Goal: Information Seeking & Learning: Learn about a topic

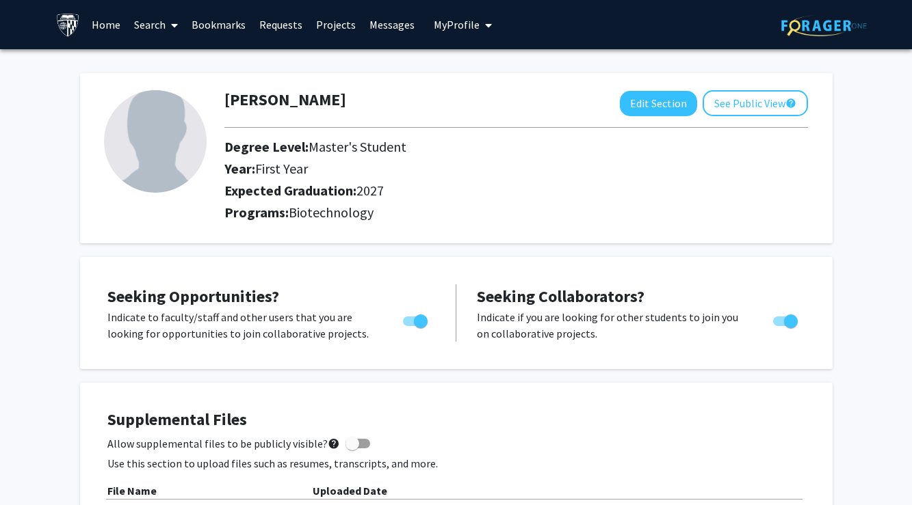
click at [168, 25] on span at bounding box center [172, 25] width 12 height 48
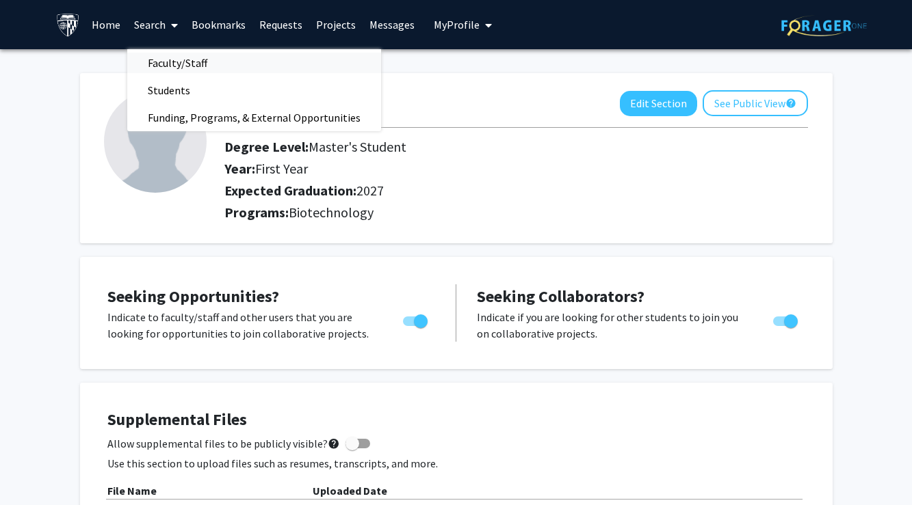
click at [176, 58] on span "Faculty/Staff" at bounding box center [177, 62] width 101 height 27
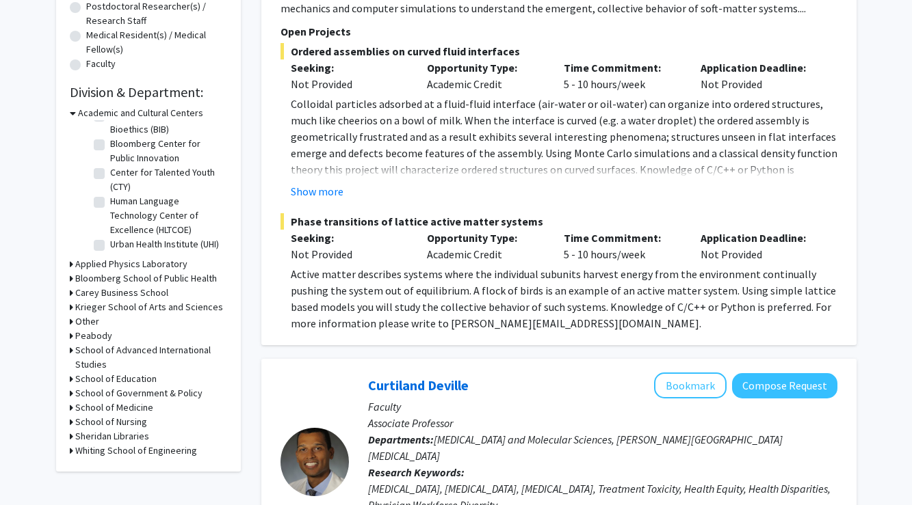
scroll to position [369, 0]
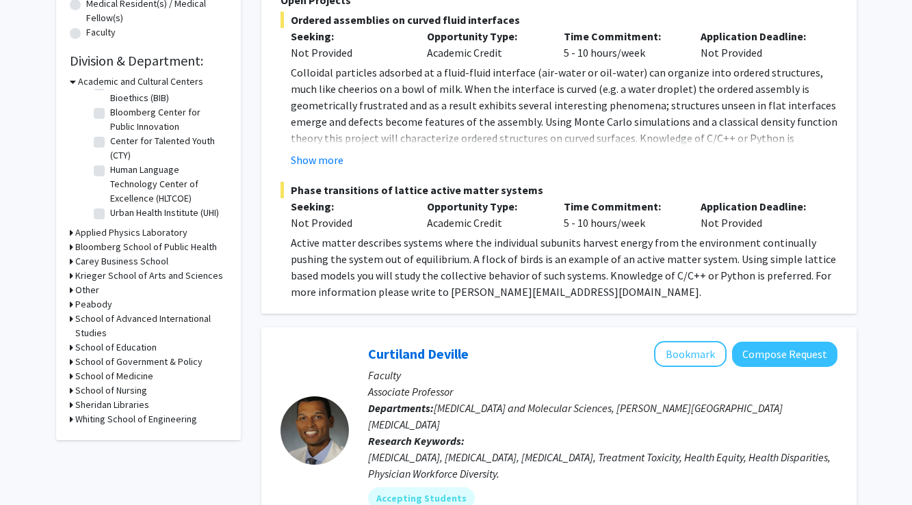
click at [103, 380] on h3 "School of Medicine" at bounding box center [114, 376] width 78 height 14
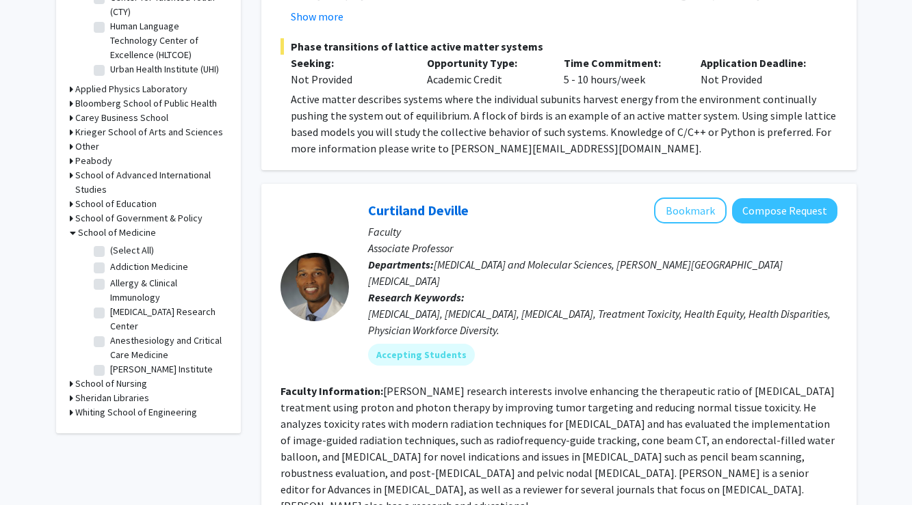
scroll to position [523, 0]
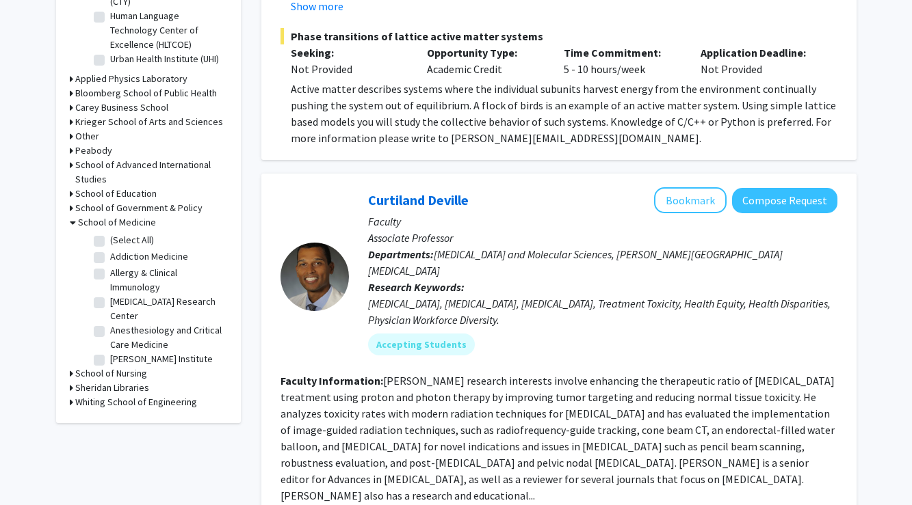
click at [158, 302] on label "[MEDICAL_DATA] Research Center" at bounding box center [167, 309] width 114 height 29
click at [119, 302] on input "[MEDICAL_DATA] Research Center" at bounding box center [114, 299] width 9 height 9
checkbox input "true"
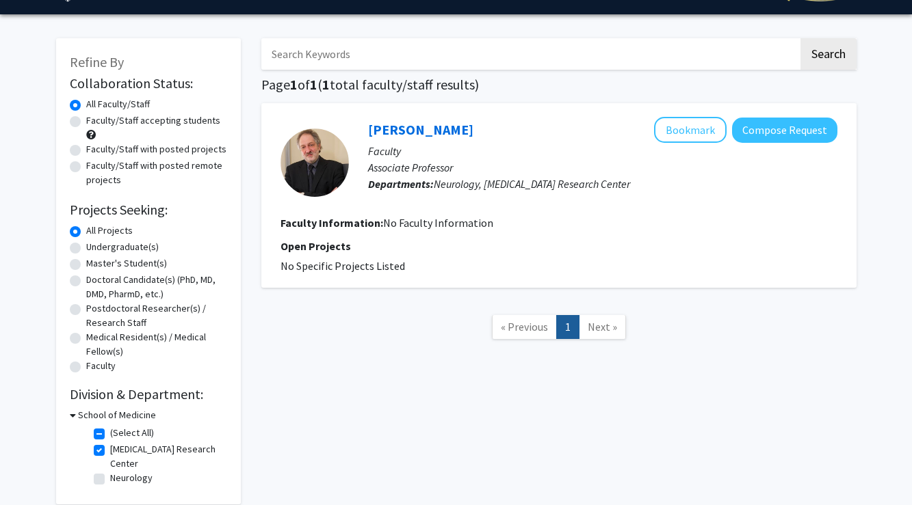
scroll to position [35, 0]
click at [111, 416] on h3 "School of Medicine" at bounding box center [117, 415] width 78 height 14
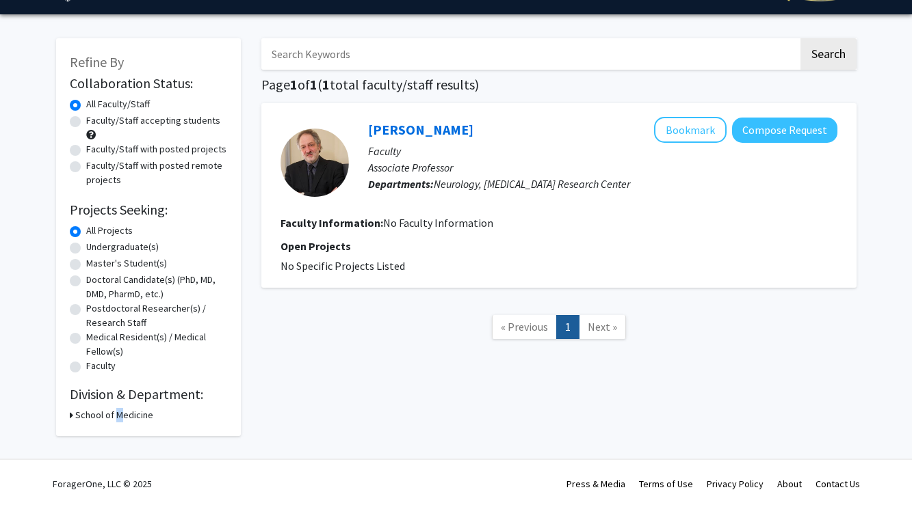
click at [111, 416] on h3 "School of Medicine" at bounding box center [114, 415] width 78 height 14
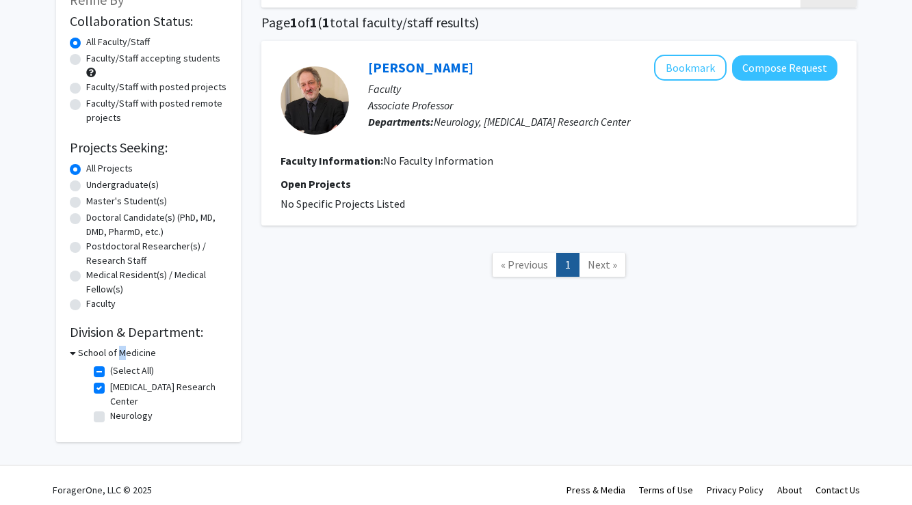
scroll to position [101, 0]
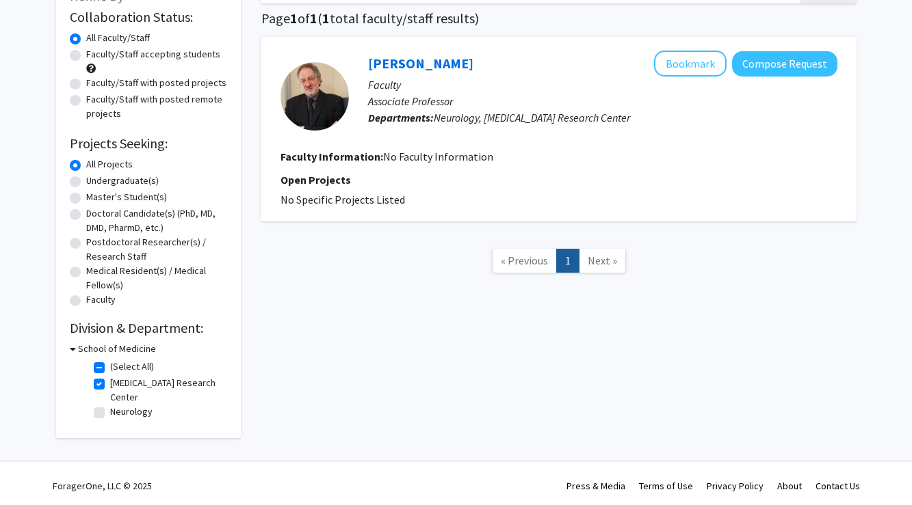
click at [110, 385] on label "[MEDICAL_DATA] Research Center" at bounding box center [167, 390] width 114 height 29
click at [110, 385] on input "[MEDICAL_DATA] Research Center" at bounding box center [114, 380] width 9 height 9
checkbox input "false"
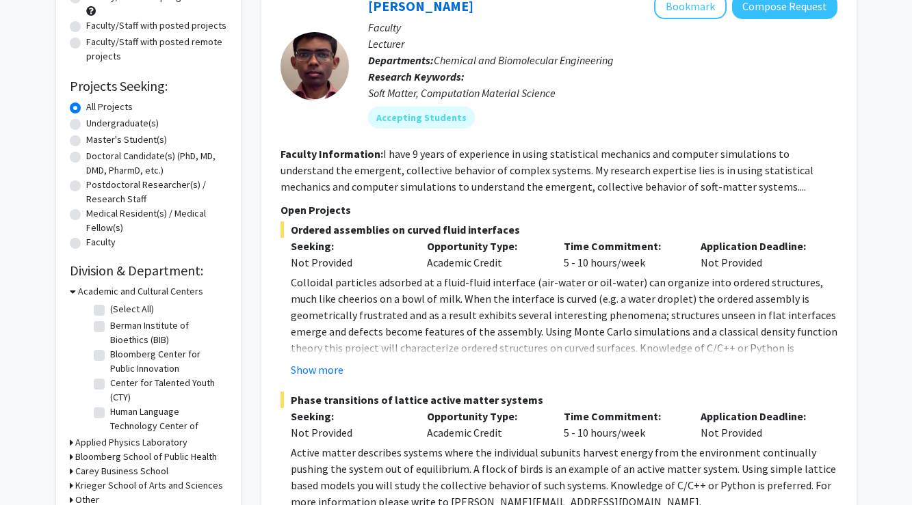
click at [110, 313] on label "(Select All)" at bounding box center [132, 309] width 44 height 14
click at [110, 311] on input "(Select All)" at bounding box center [114, 306] width 9 height 9
checkbox input "true"
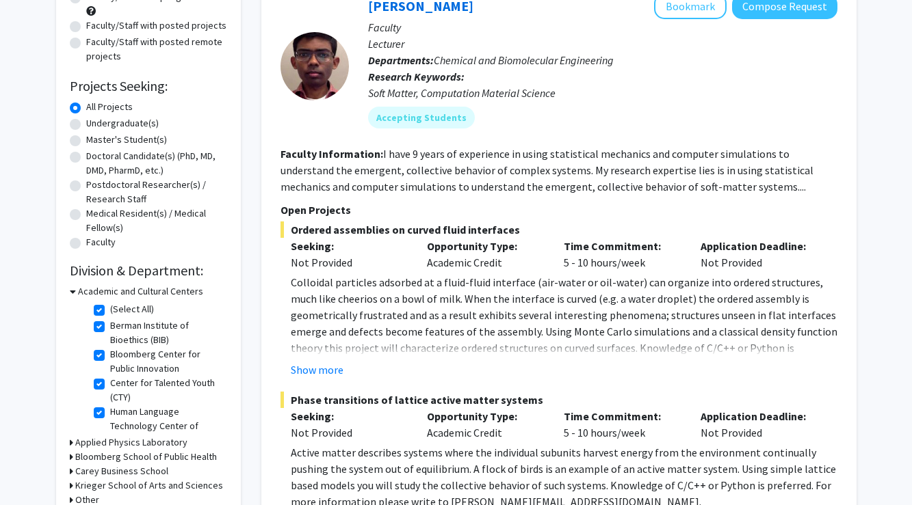
checkbox input "true"
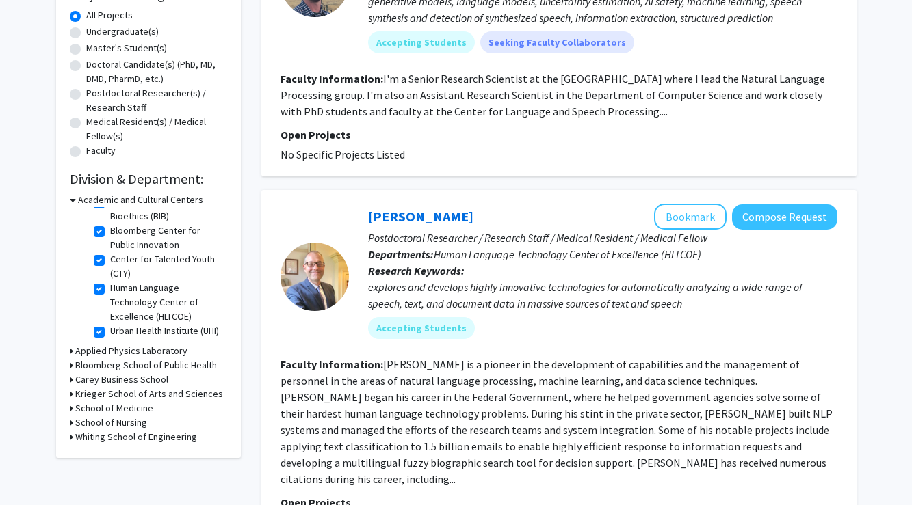
scroll to position [32, 0]
click at [111, 339] on label "Urban Health Institute (UHI)" at bounding box center [164, 331] width 109 height 14
click at [111, 333] on input "Urban Health Institute (UHI)" at bounding box center [114, 328] width 9 height 9
checkbox input "false"
checkbox input "true"
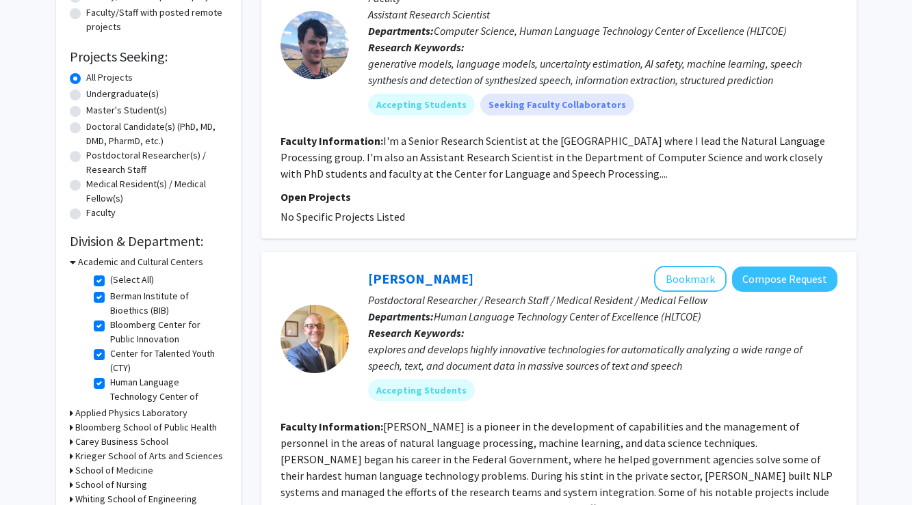
scroll to position [213, 0]
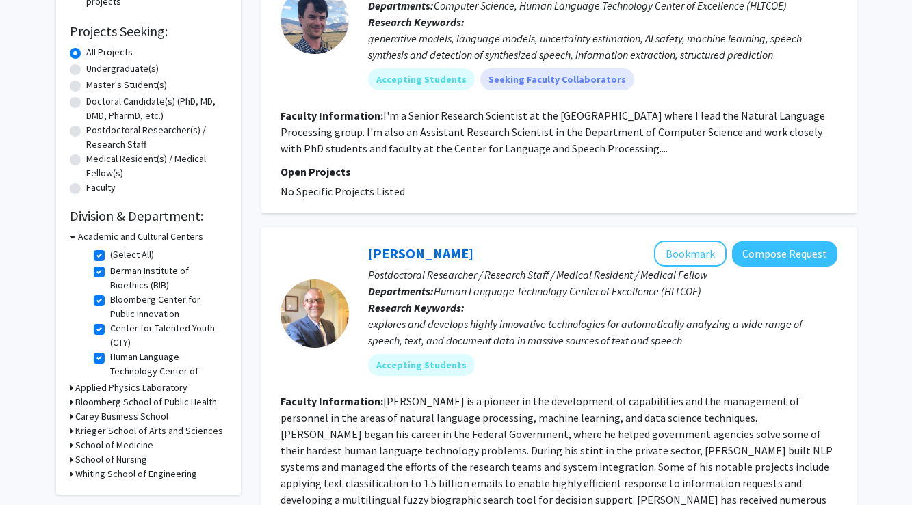
click at [110, 359] on label "Human Language Technology Center of Excellence (HLTCOE)" at bounding box center [167, 371] width 114 height 43
click at [110, 359] on input "Human Language Technology Center of Excellence (HLTCOE)" at bounding box center [114, 354] width 9 height 9
checkbox input "false"
checkbox input "true"
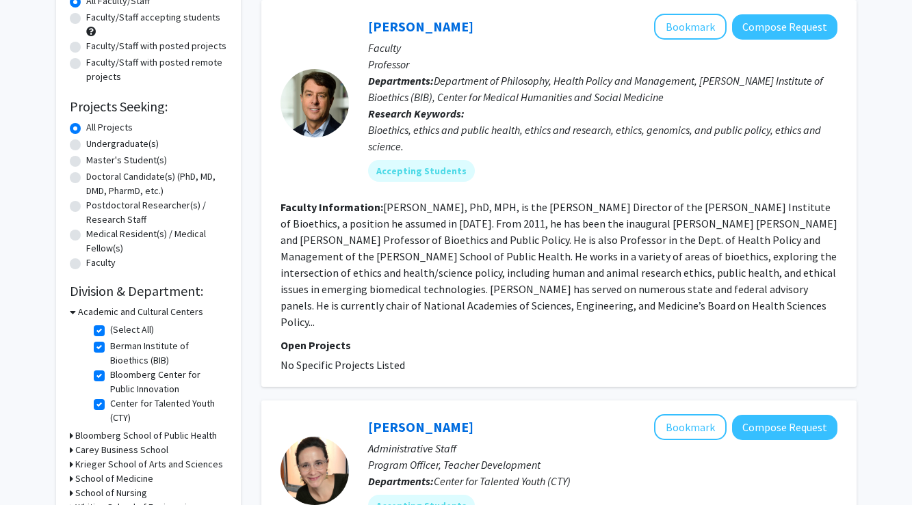
scroll to position [140, 0]
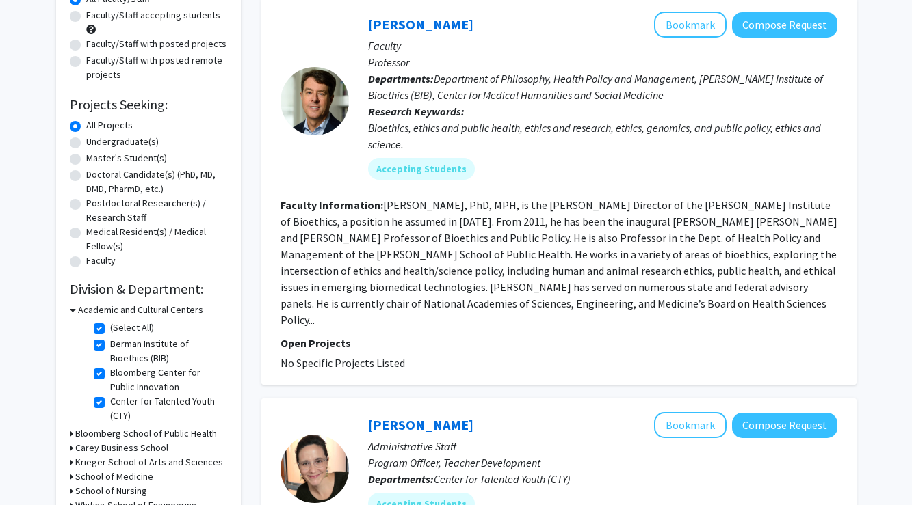
click at [110, 410] on label "Center for Talented Youth (CTY)" at bounding box center [167, 409] width 114 height 29
click at [110, 404] on input "Center for Talented Youth (CTY)" at bounding box center [114, 399] width 9 height 9
checkbox input "false"
checkbox input "true"
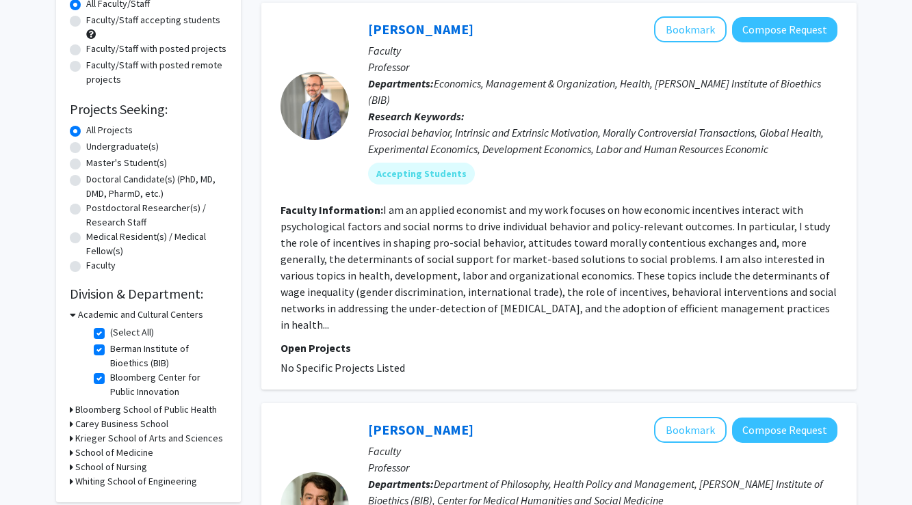
scroll to position [140, 0]
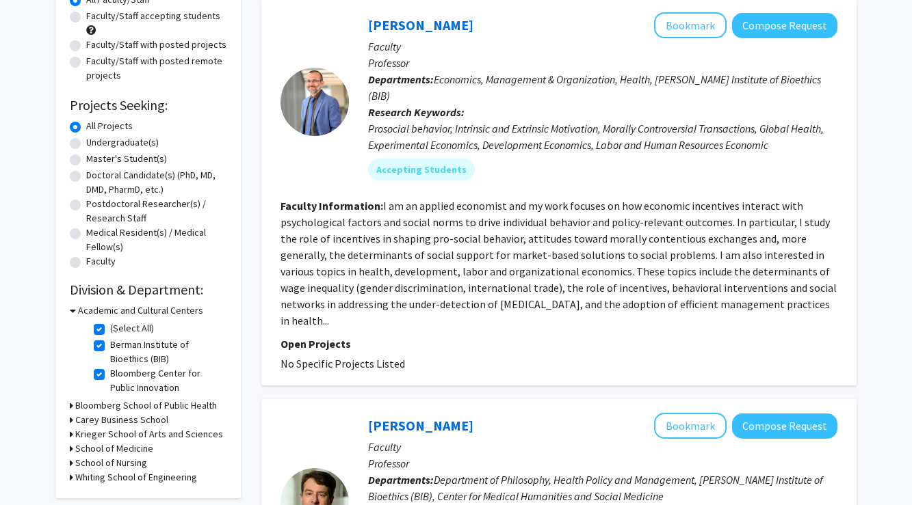
click at [110, 332] on label "(Select All)" at bounding box center [132, 328] width 44 height 14
click at [110, 330] on input "(Select All)" at bounding box center [114, 325] width 9 height 9
checkbox input "false"
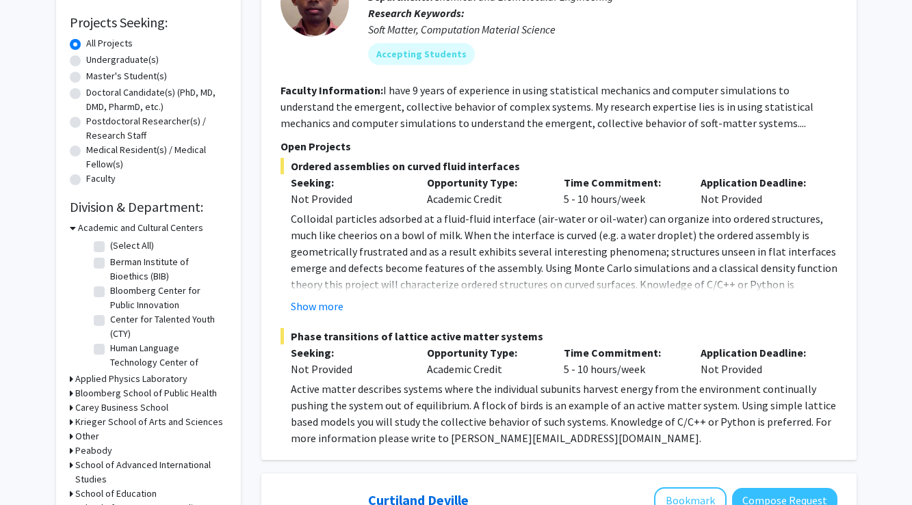
scroll to position [356, 0]
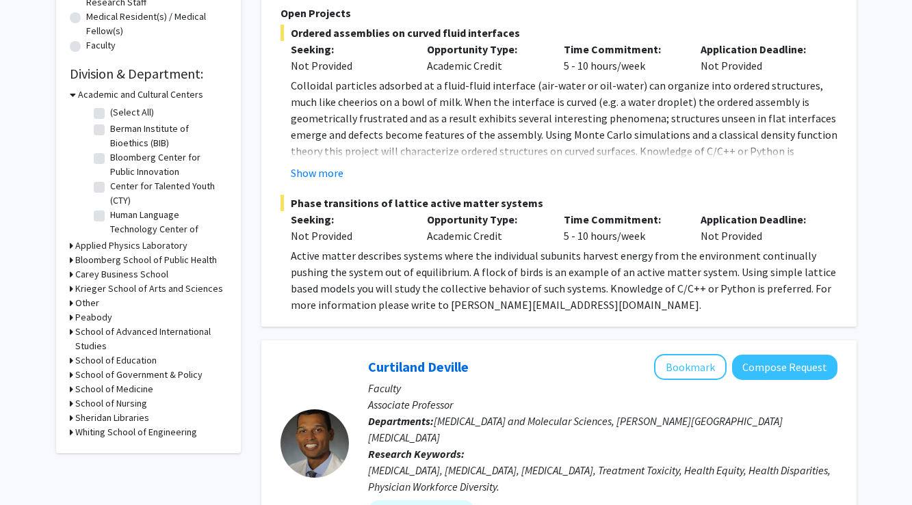
click at [132, 393] on h3 "School of Medicine" at bounding box center [114, 389] width 78 height 14
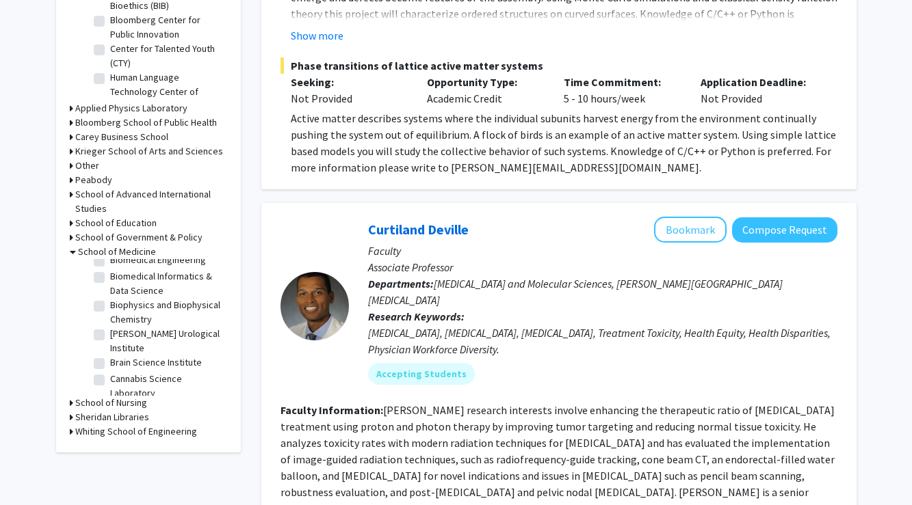
scroll to position [256, 0]
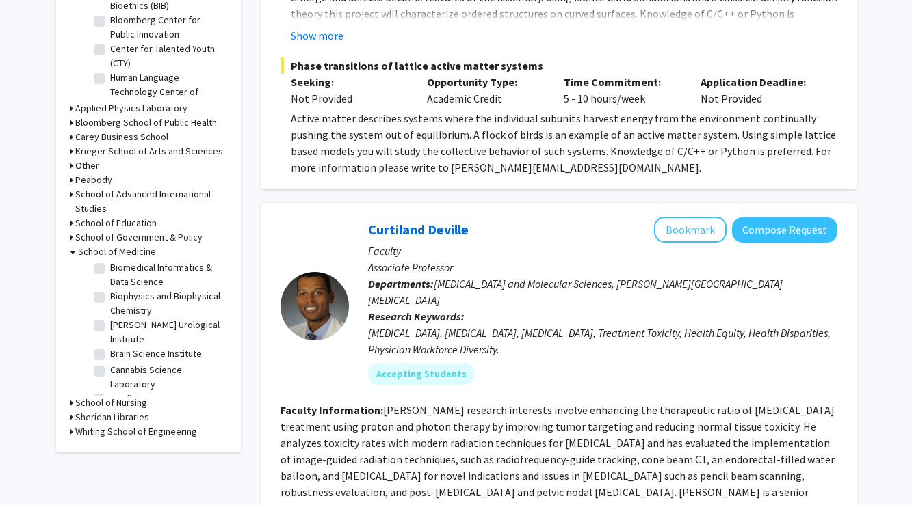
click at [156, 347] on label "Brain Science Institute" at bounding box center [156, 354] width 92 height 14
click at [119, 347] on input "Brain Science Institute" at bounding box center [114, 351] width 9 height 9
checkbox input "true"
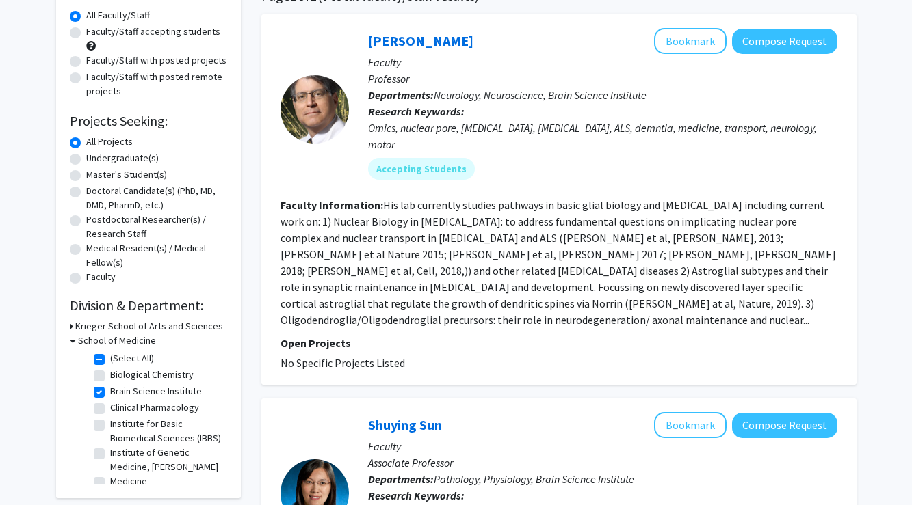
scroll to position [120, 0]
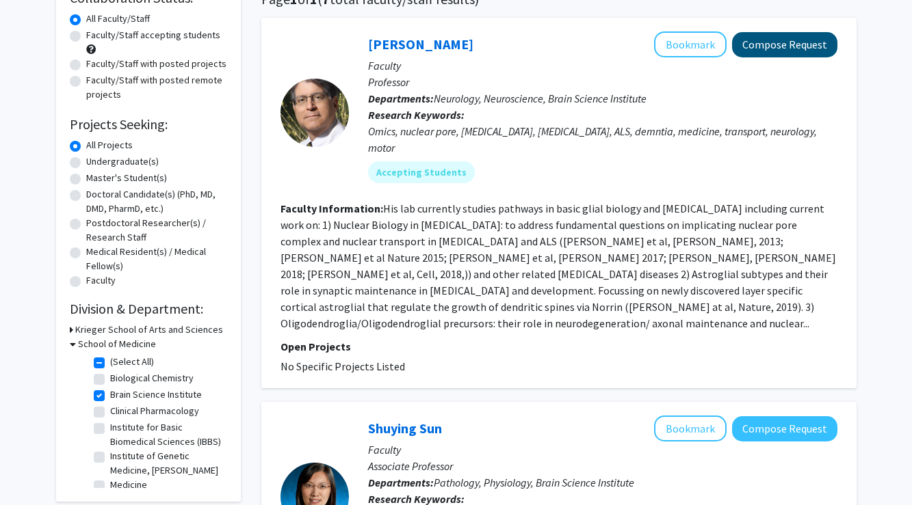
click at [764, 49] on button "Compose Request" at bounding box center [784, 44] width 105 height 25
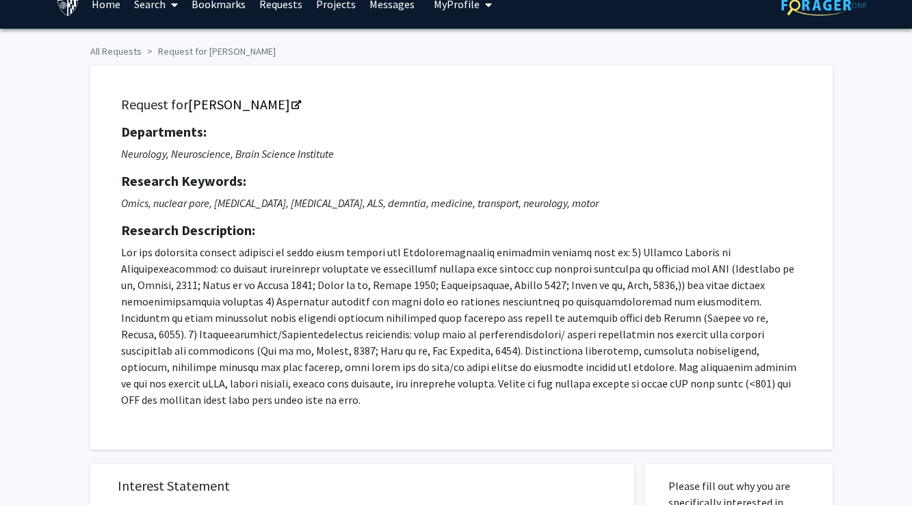
scroll to position [22, 0]
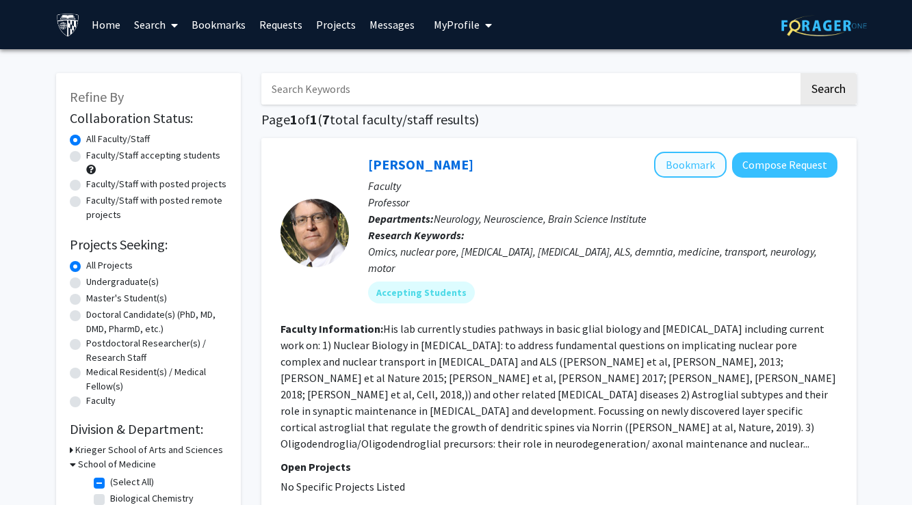
click at [705, 176] on button "Bookmark" at bounding box center [690, 165] width 73 height 26
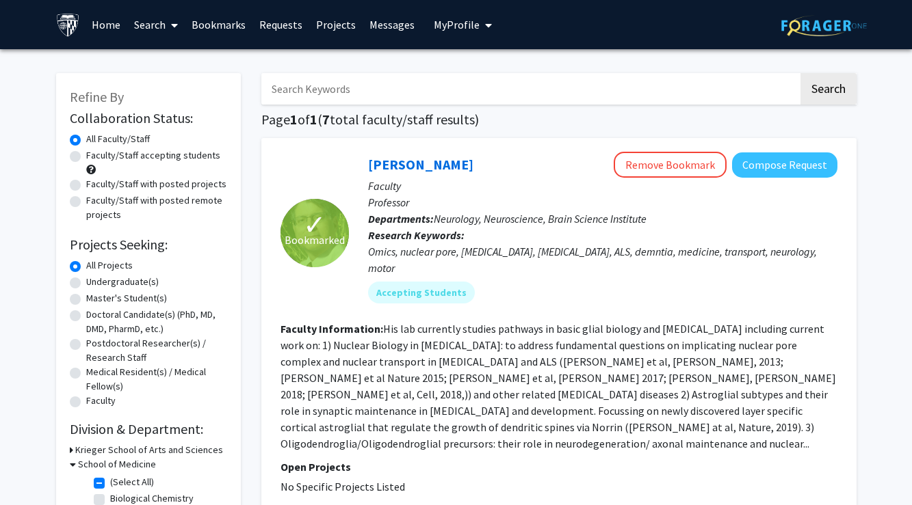
click at [111, 27] on link "Home" at bounding box center [106, 25] width 42 height 48
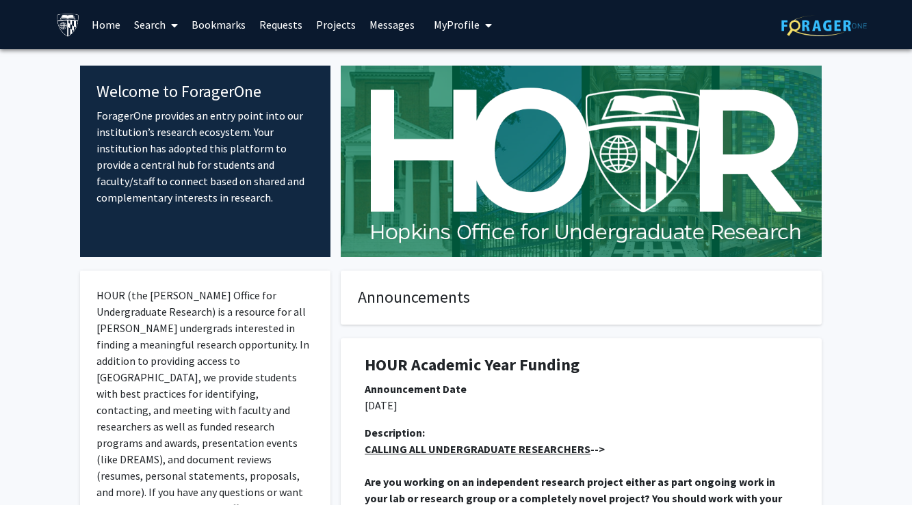
click at [162, 27] on link "Search" at bounding box center [155, 25] width 57 height 48
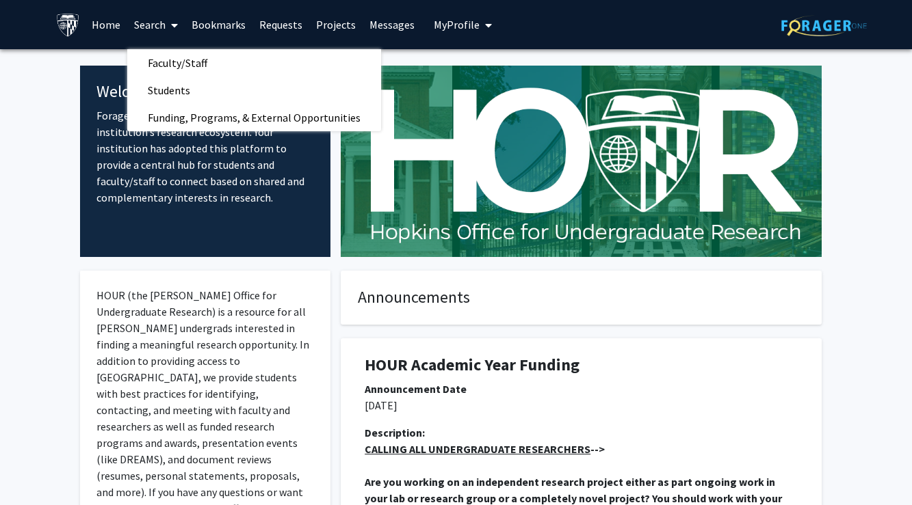
click at [479, 23] on span "My profile dropdown to access profile and logout" at bounding box center [485, 25] width 12 height 48
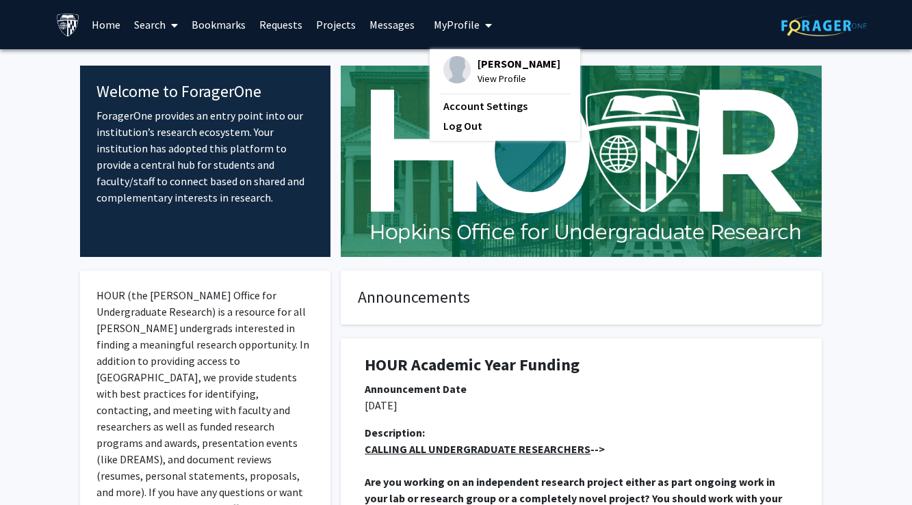
click at [492, 71] on span "[PERSON_NAME]" at bounding box center [518, 63] width 83 height 15
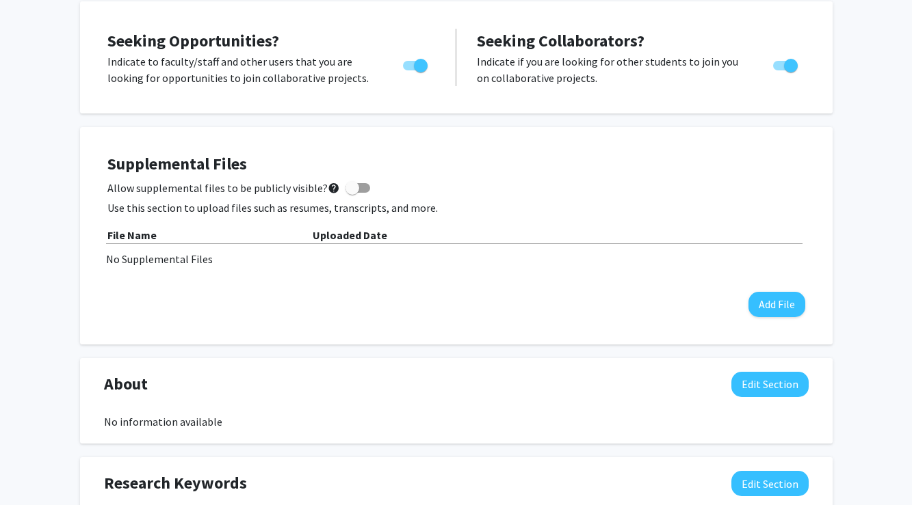
scroll to position [257, 0]
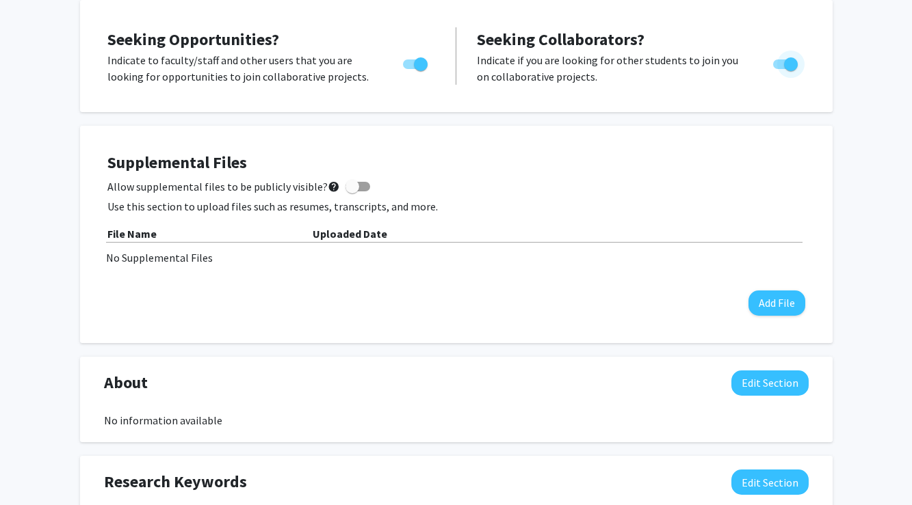
click at [795, 64] on span "Toggle" at bounding box center [791, 64] width 14 height 14
click at [780, 69] on input "Would you like to receive other student requests to work with you?" at bounding box center [779, 69] width 1 height 1
checkbox input "false"
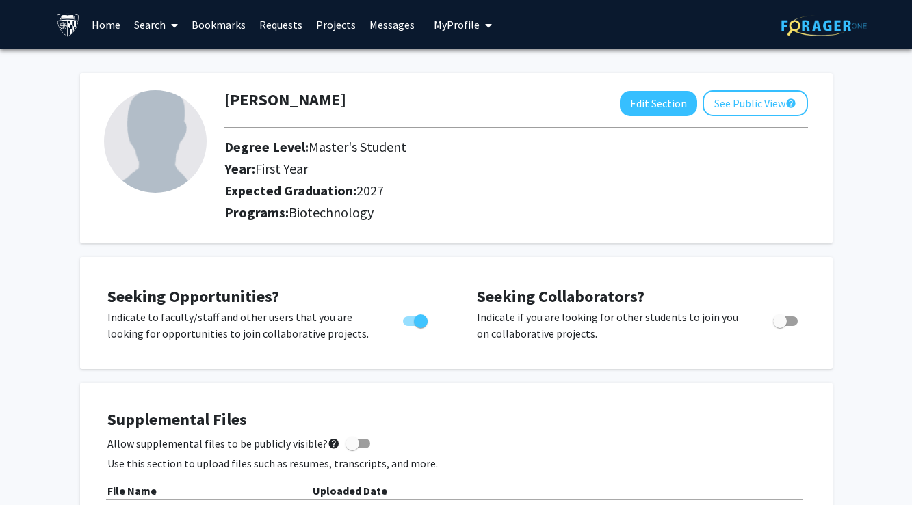
scroll to position [0, 0]
click at [209, 29] on link "Bookmarks" at bounding box center [219, 25] width 68 height 48
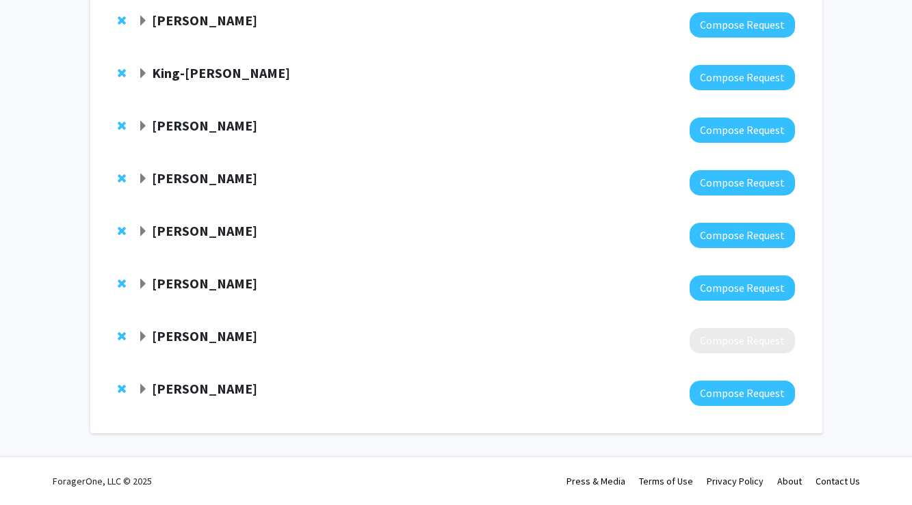
scroll to position [153, 0]
click at [205, 186] on strong "[PERSON_NAME]" at bounding box center [204, 178] width 105 height 17
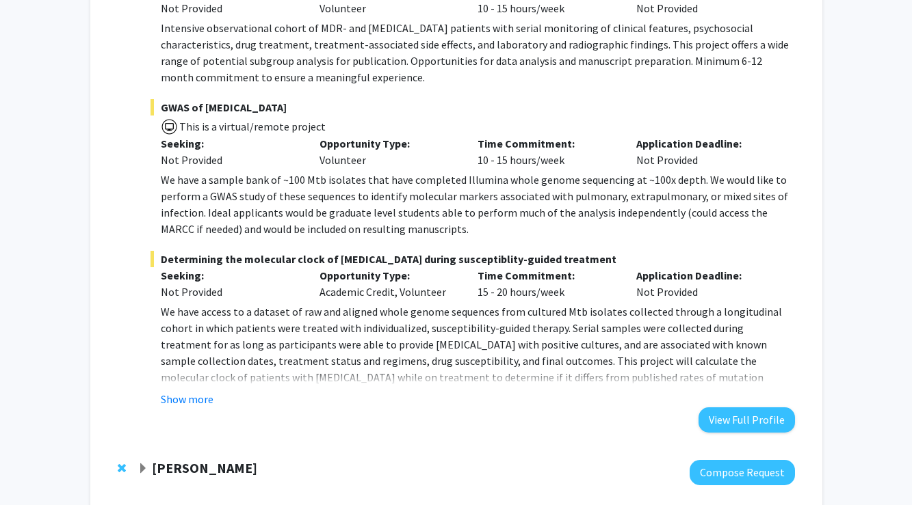
scroll to position [635, 0]
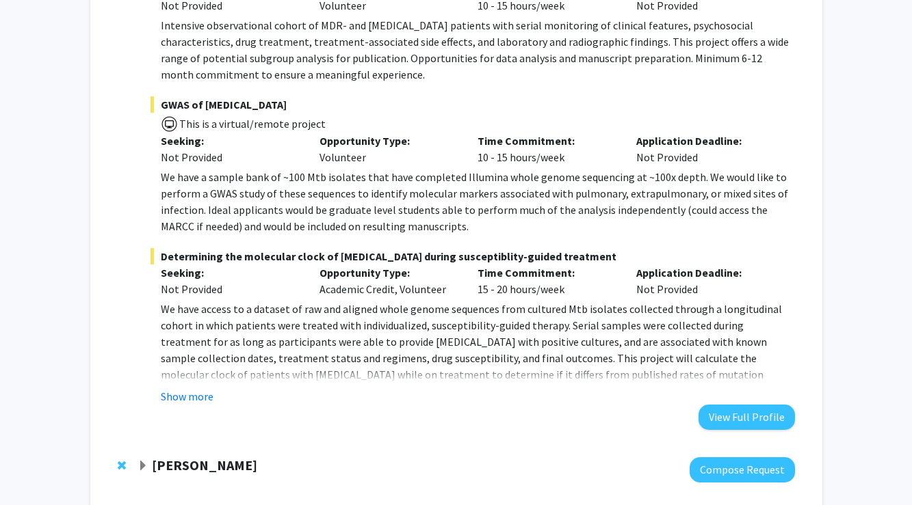
click at [192, 406] on div "Department: [MEDICAL_DATA], Medicine, Pediatrics Projects: [MEDICAL_DATA] MUKT …" at bounding box center [472, 71] width 644 height 717
click at [191, 397] on button "Show more" at bounding box center [187, 397] width 53 height 16
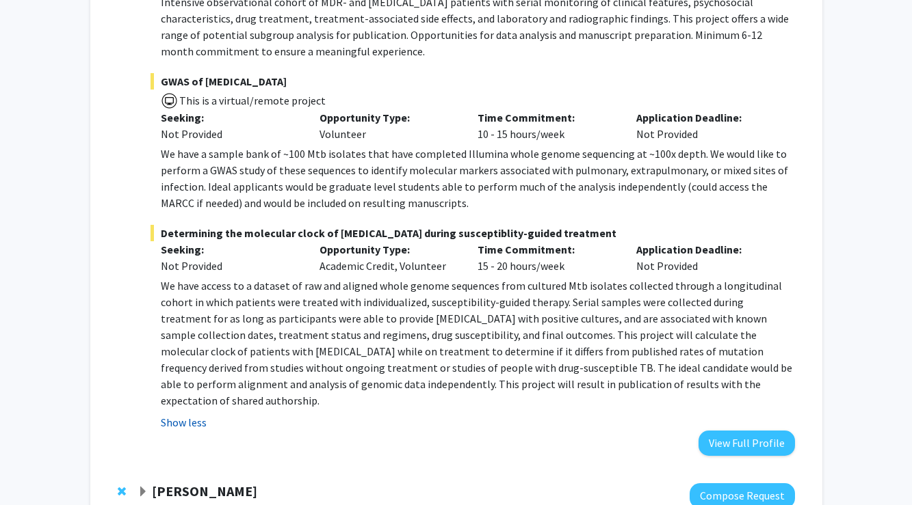
scroll to position [659, 0]
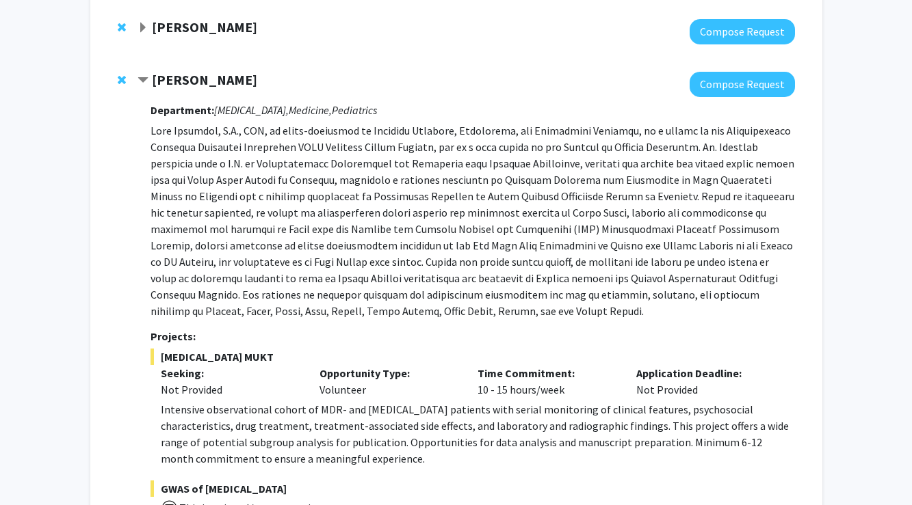
click at [231, 85] on strong "[PERSON_NAME]" at bounding box center [204, 79] width 105 height 17
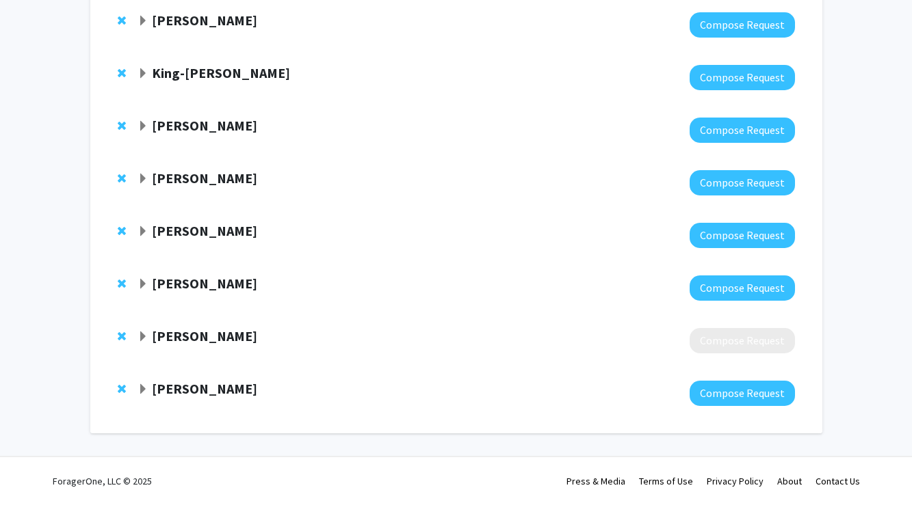
click at [207, 393] on strong "[PERSON_NAME]" at bounding box center [204, 388] width 105 height 17
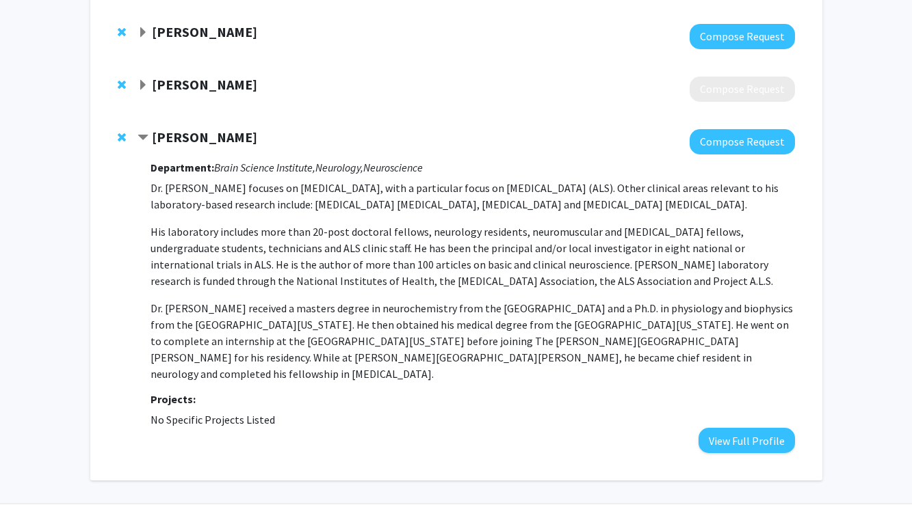
scroll to position [395, 0]
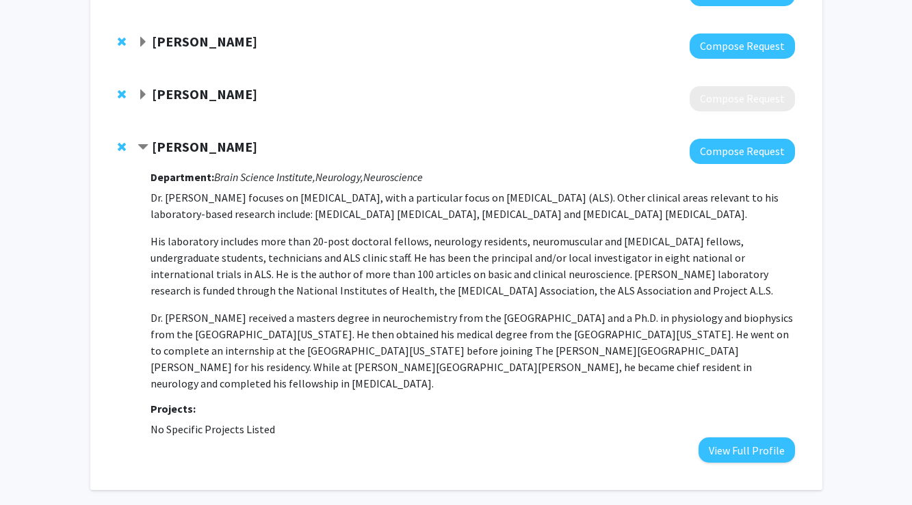
click at [211, 146] on strong "[PERSON_NAME]" at bounding box center [204, 146] width 105 height 17
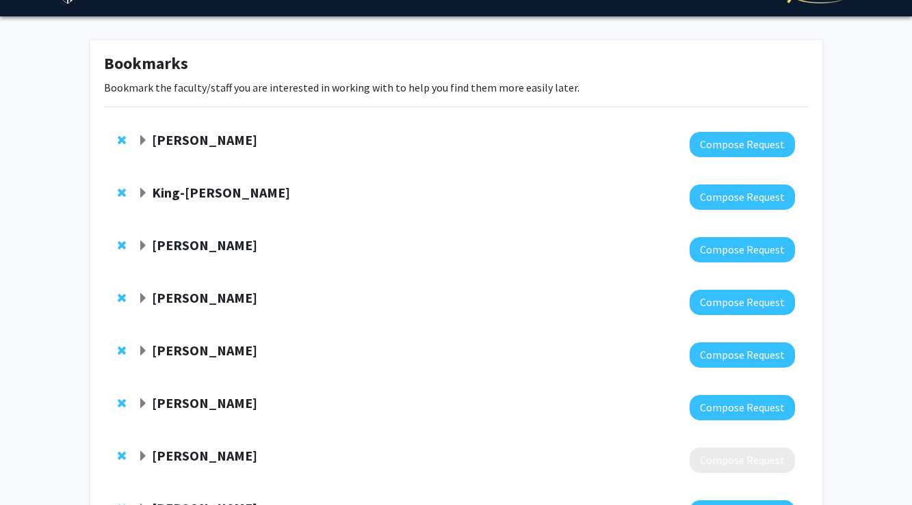
scroll to position [34, 0]
